Goal: Information Seeking & Learning: Learn about a topic

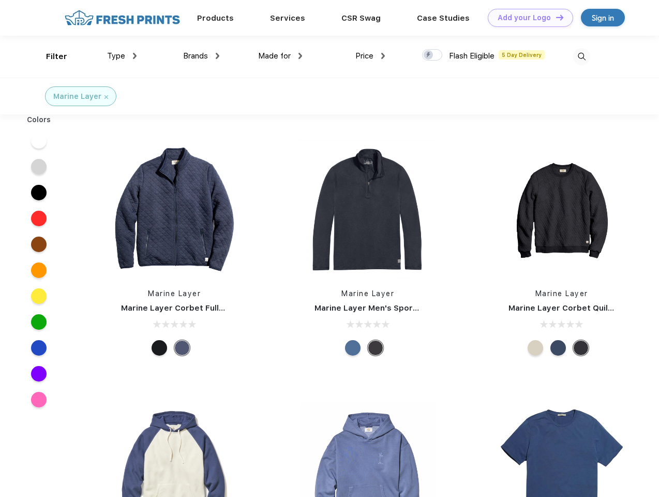
scroll to position [1, 0]
click at [527, 18] on link "Add your Logo Design Tool" at bounding box center [530, 18] width 85 height 18
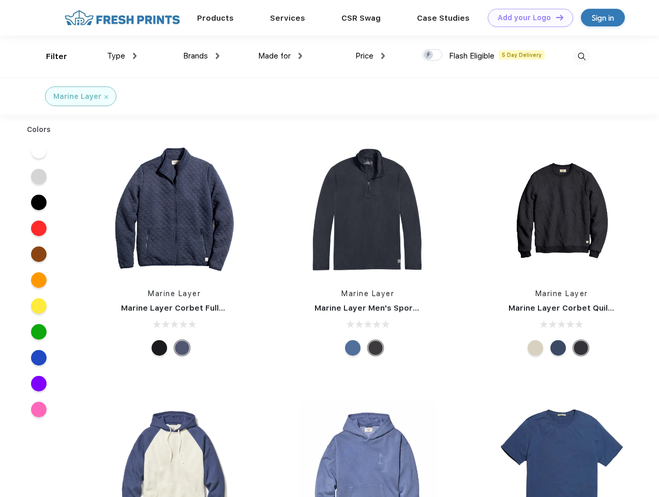
click at [0, 0] on div "Design Tool" at bounding box center [0, 0] width 0 height 0
click at [555, 17] on link "Add your Logo Design Tool" at bounding box center [530, 18] width 85 height 18
click at [50, 56] on div "Filter" at bounding box center [56, 57] width 21 height 12
click at [122, 56] on span "Type" at bounding box center [116, 55] width 18 height 9
click at [201, 56] on span "Brands" at bounding box center [195, 55] width 25 height 9
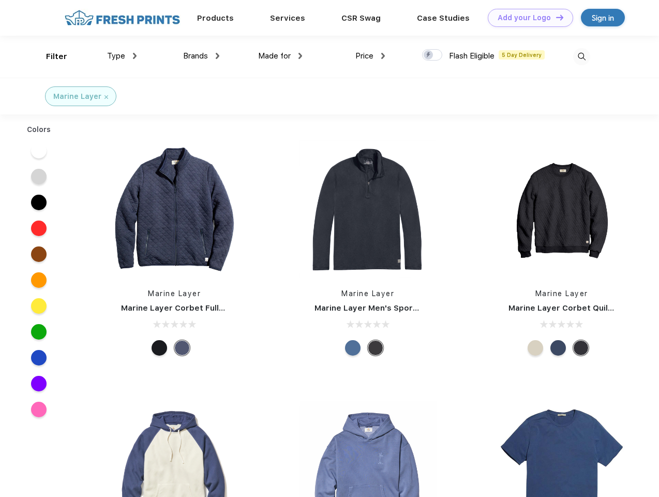
click at [280, 56] on span "Made for" at bounding box center [274, 55] width 33 height 9
click at [370, 56] on span "Price" at bounding box center [364, 55] width 18 height 9
click at [432, 55] on div at bounding box center [432, 54] width 20 height 11
click at [429, 55] on input "checkbox" at bounding box center [425, 52] width 7 height 7
click at [581, 56] on img at bounding box center [581, 56] width 17 height 17
